Goal: Task Accomplishment & Management: Use online tool/utility

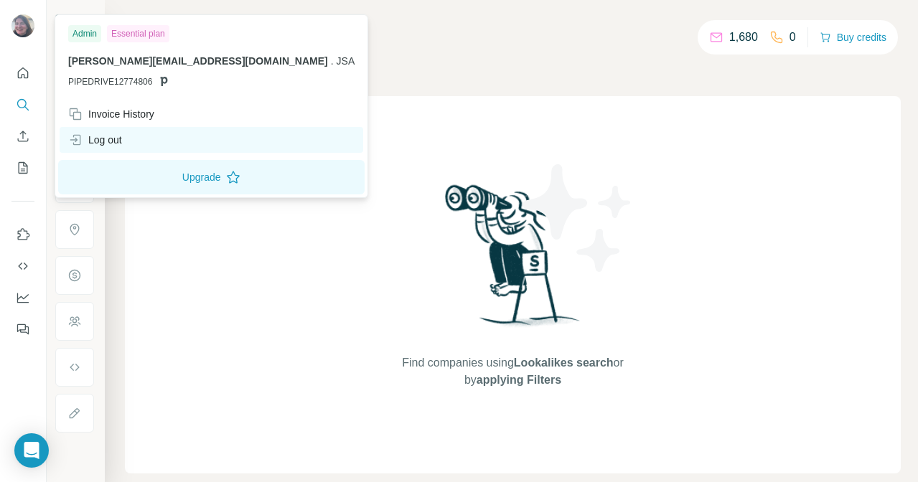
click at [108, 138] on div "Log out" at bounding box center [95, 140] width 54 height 14
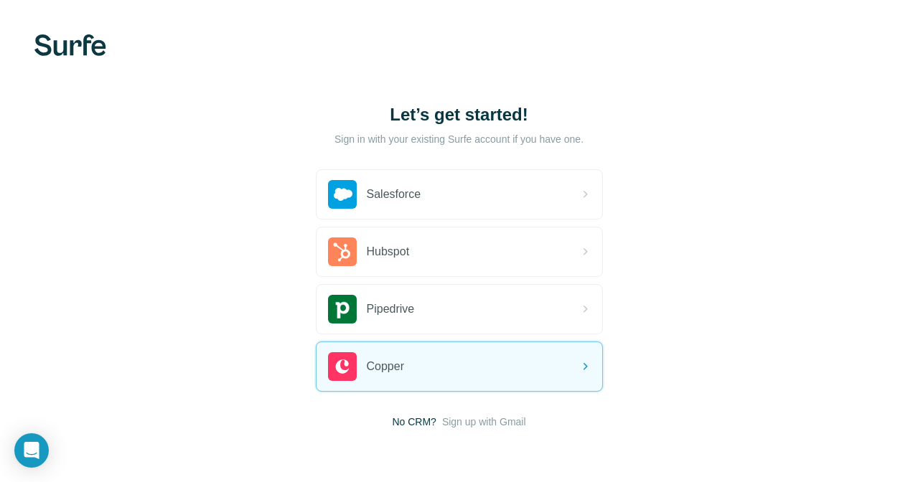
click at [445, 416] on span "Sign up with Gmail" at bounding box center [484, 422] width 84 height 14
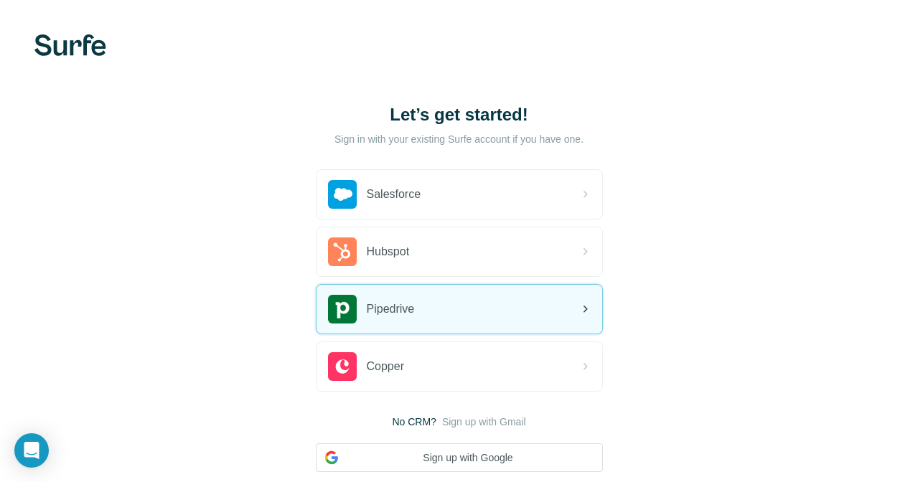
click at [411, 322] on div "Pipedrive" at bounding box center [371, 309] width 87 height 29
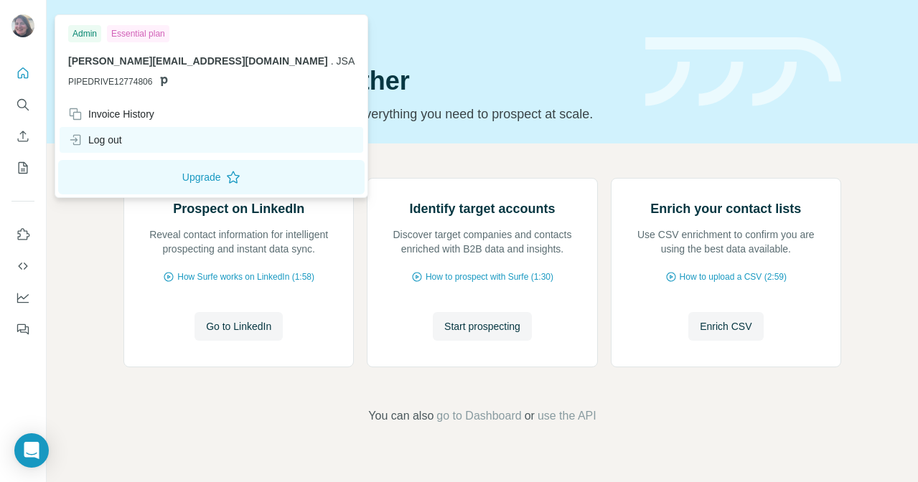
click at [107, 147] on div "Log out" at bounding box center [212, 140] width 304 height 26
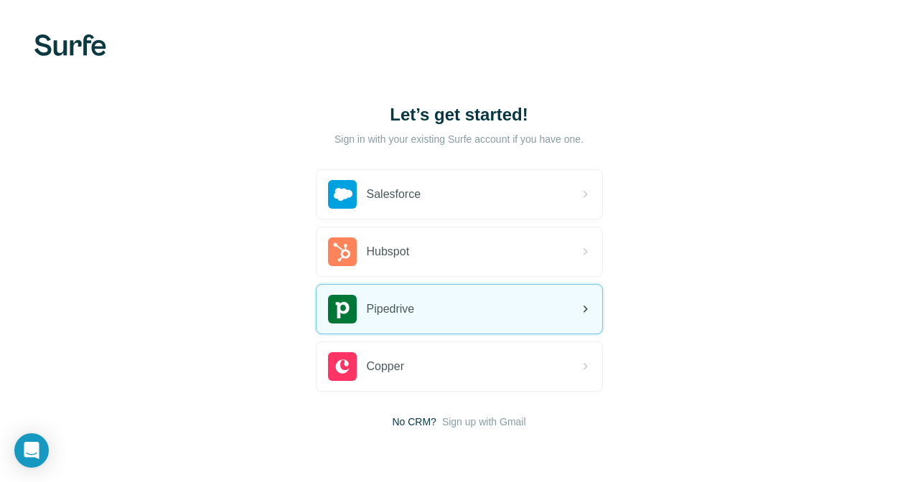
click at [434, 309] on div "Pipedrive" at bounding box center [460, 309] width 286 height 49
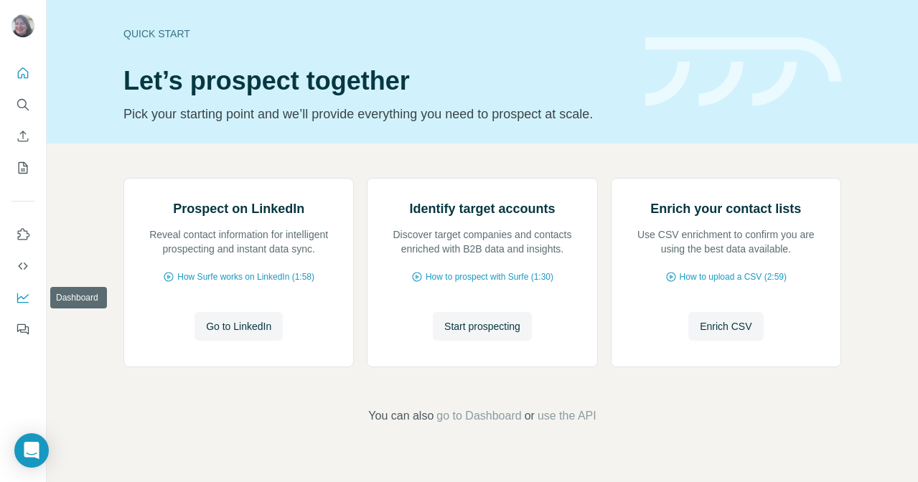
click at [31, 304] on button "Dashboard" at bounding box center [22, 298] width 23 height 26
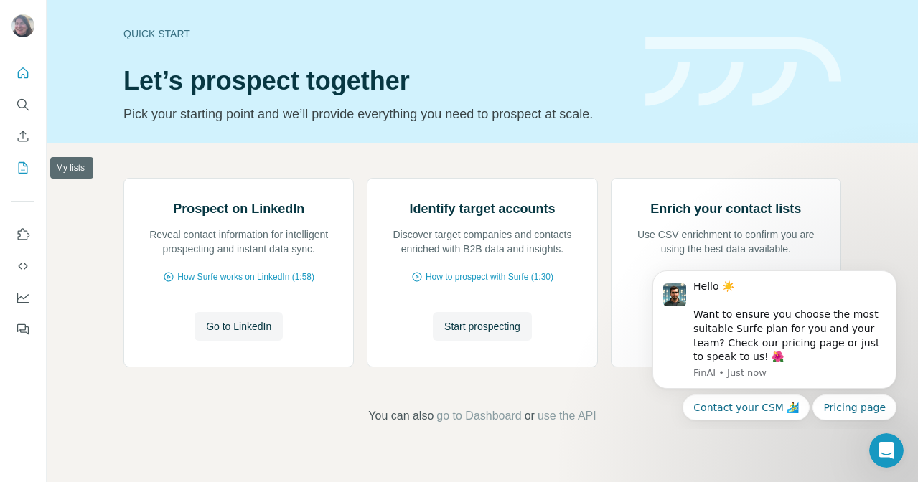
click at [24, 175] on button "My lists" at bounding box center [22, 168] width 23 height 26
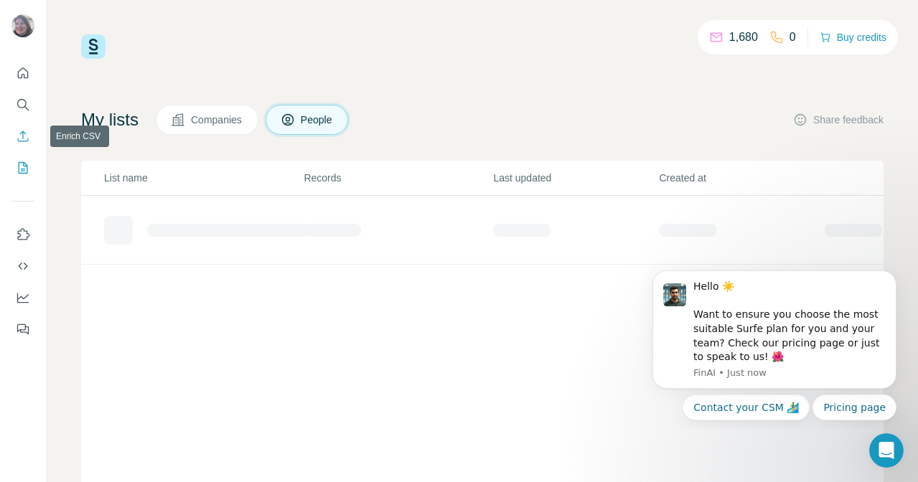
click at [24, 136] on icon "Enrich CSV" at bounding box center [23, 136] width 14 height 14
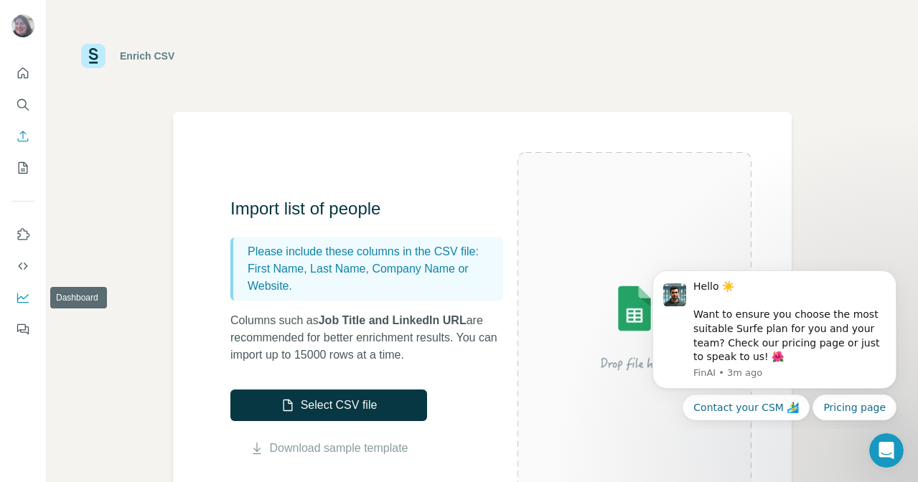
click at [24, 291] on icon "Dashboard" at bounding box center [23, 298] width 14 height 14
click at [28, 74] on icon "Quick start" at bounding box center [23, 73] width 14 height 14
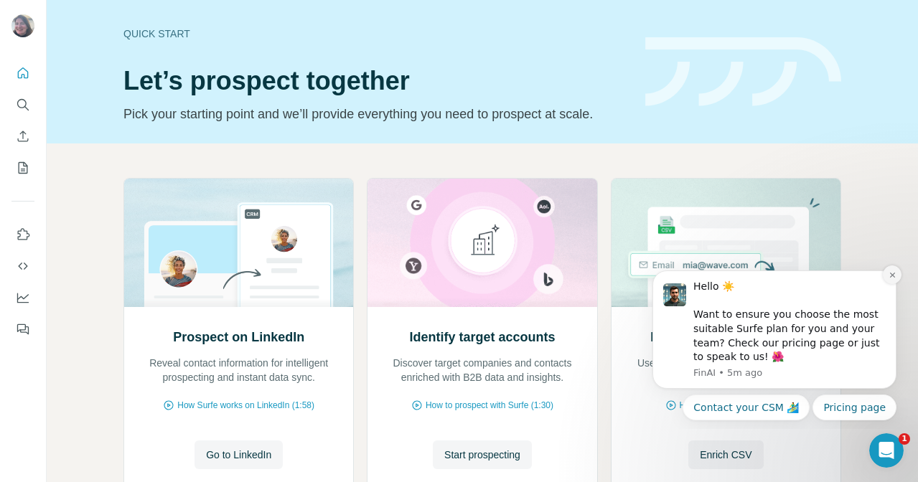
click at [894, 269] on button "Dismiss notification" at bounding box center [892, 275] width 19 height 19
